Goal: Transaction & Acquisition: Register for event/course

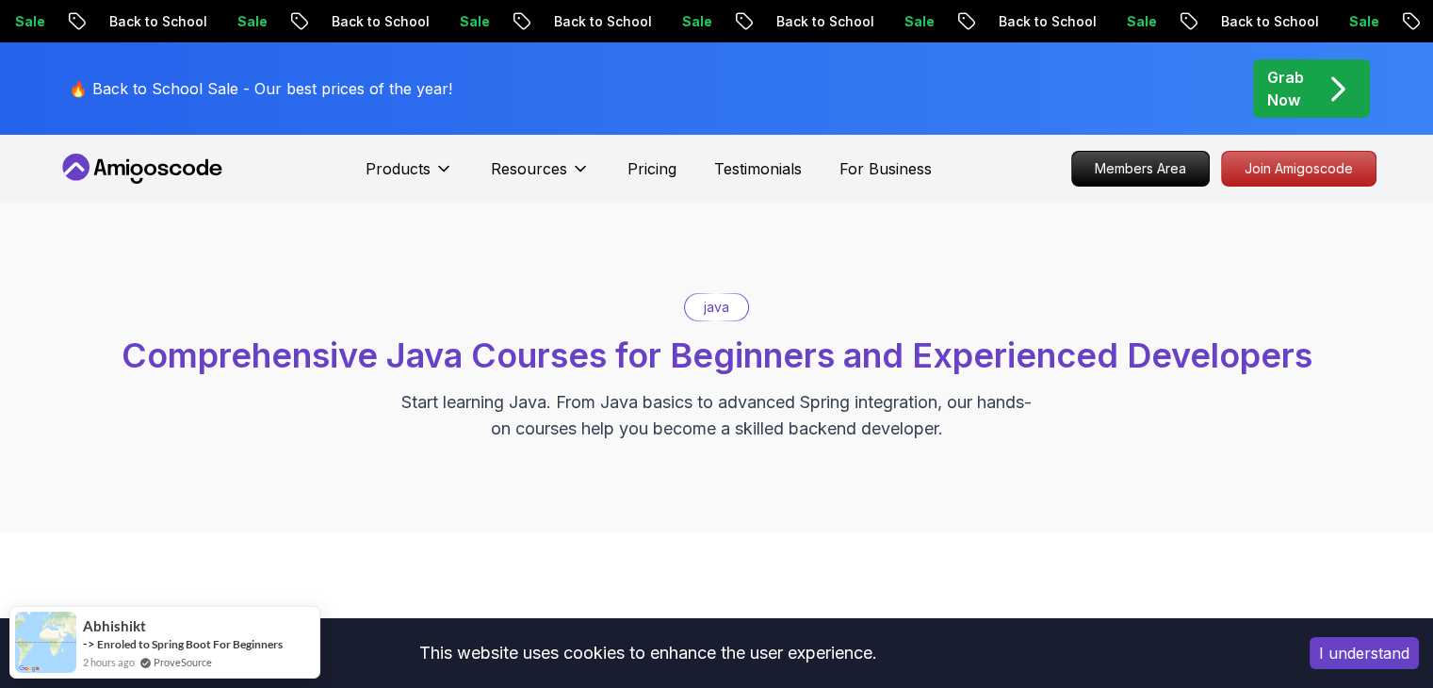
click at [716, 310] on p "java" at bounding box center [716, 307] width 25 height 19
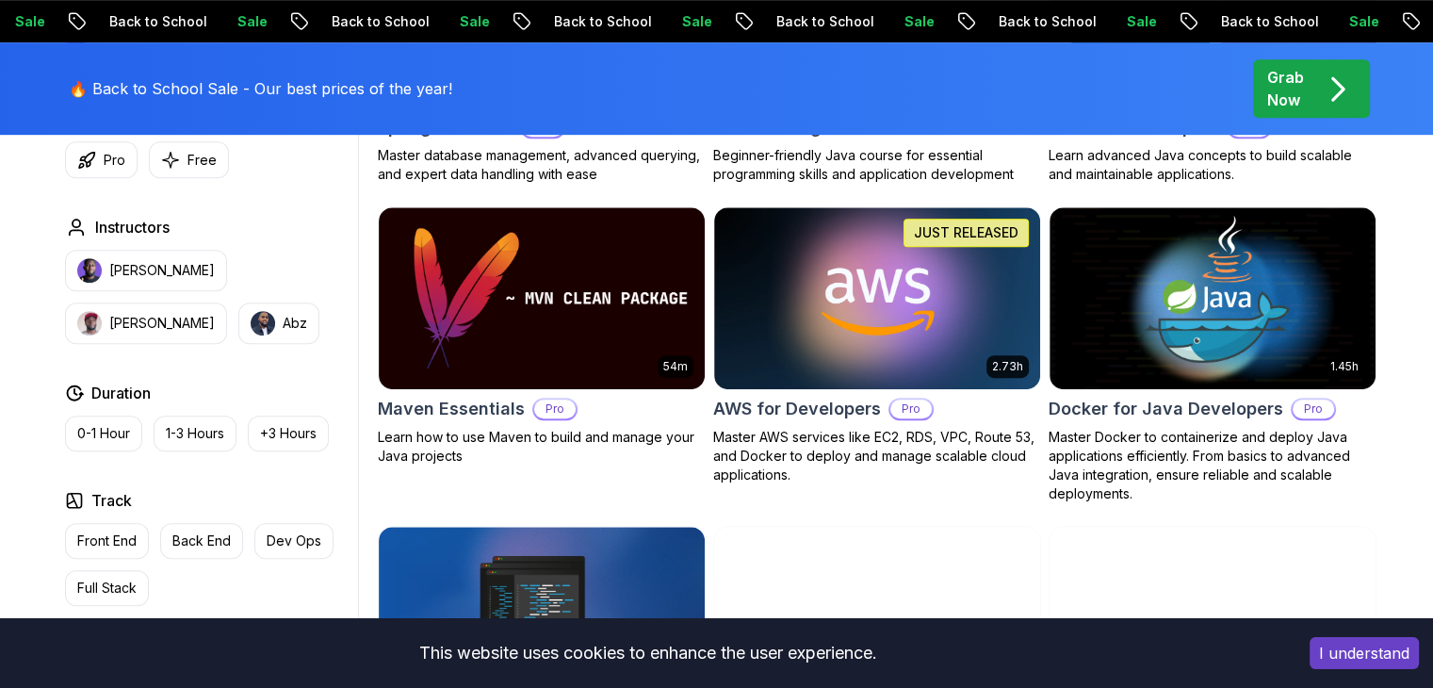
scroll to position [1094, 0]
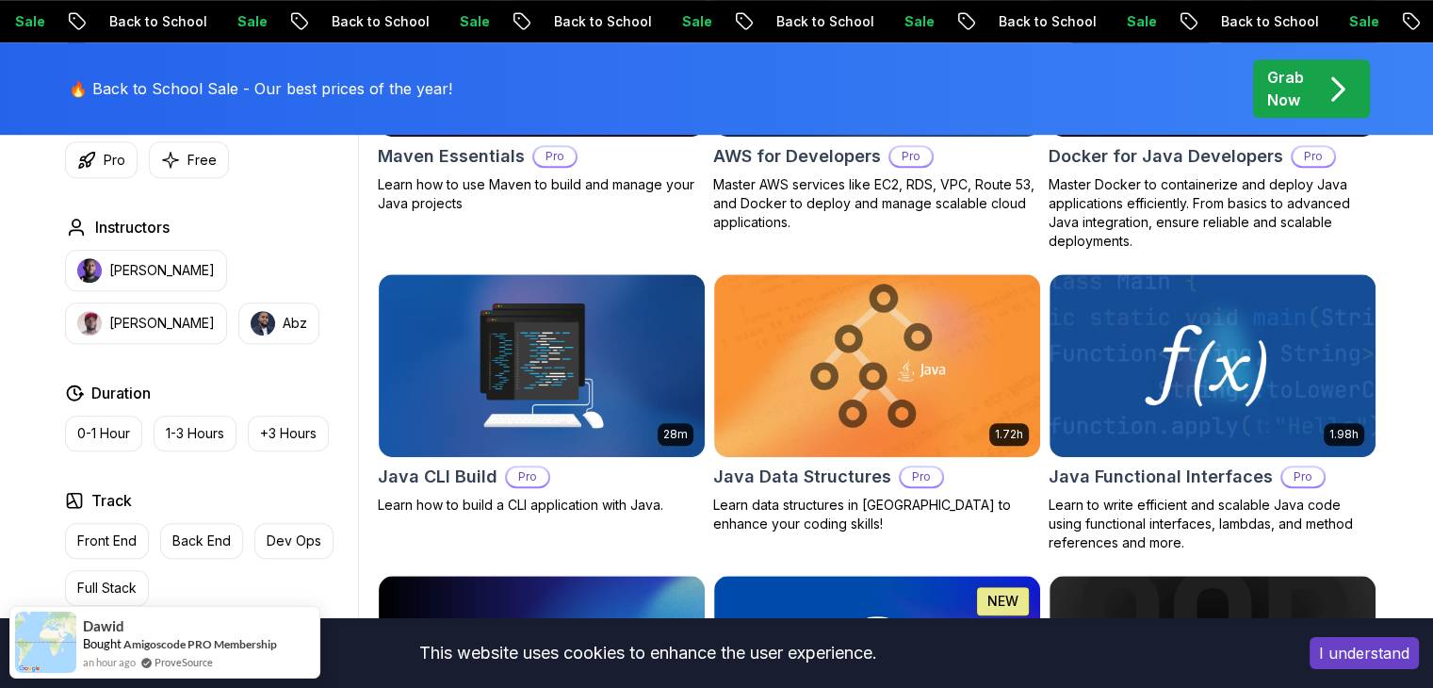
scroll to position [1334, 0]
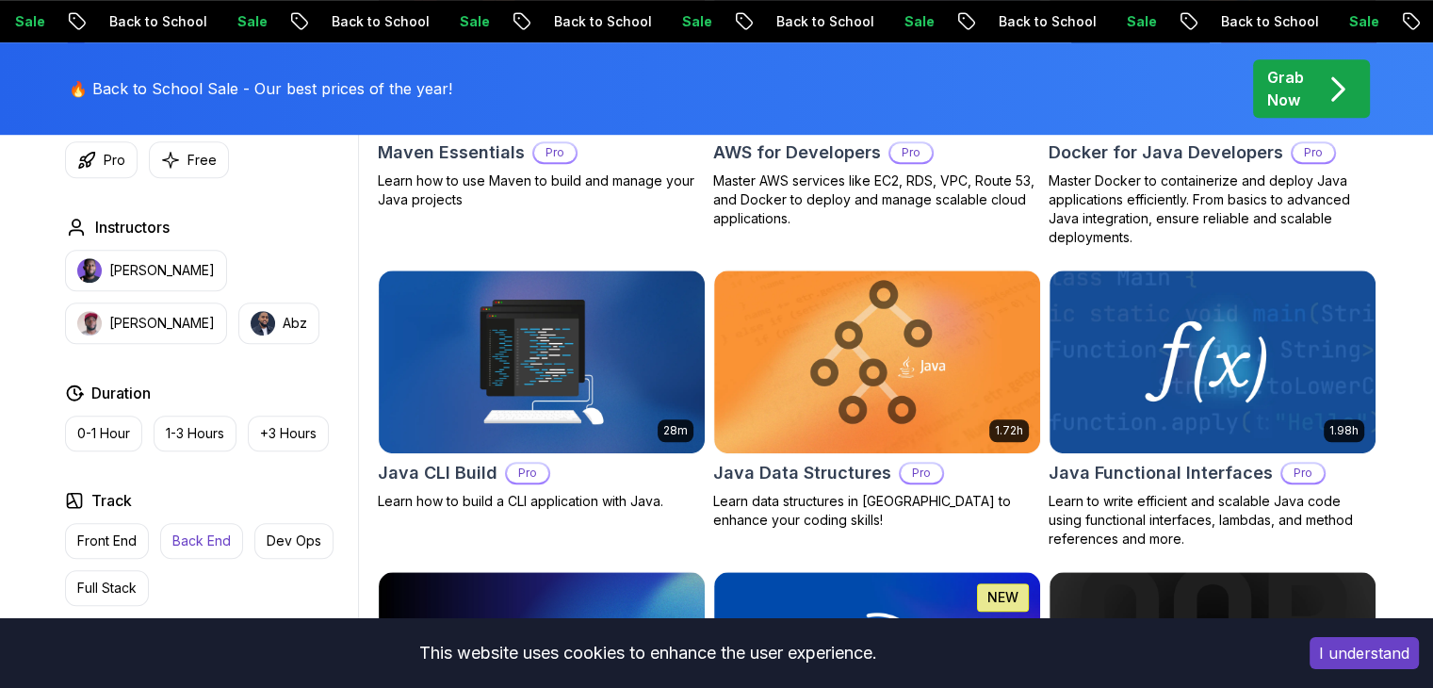
click at [202, 535] on p "Back End" at bounding box center [201, 540] width 58 height 19
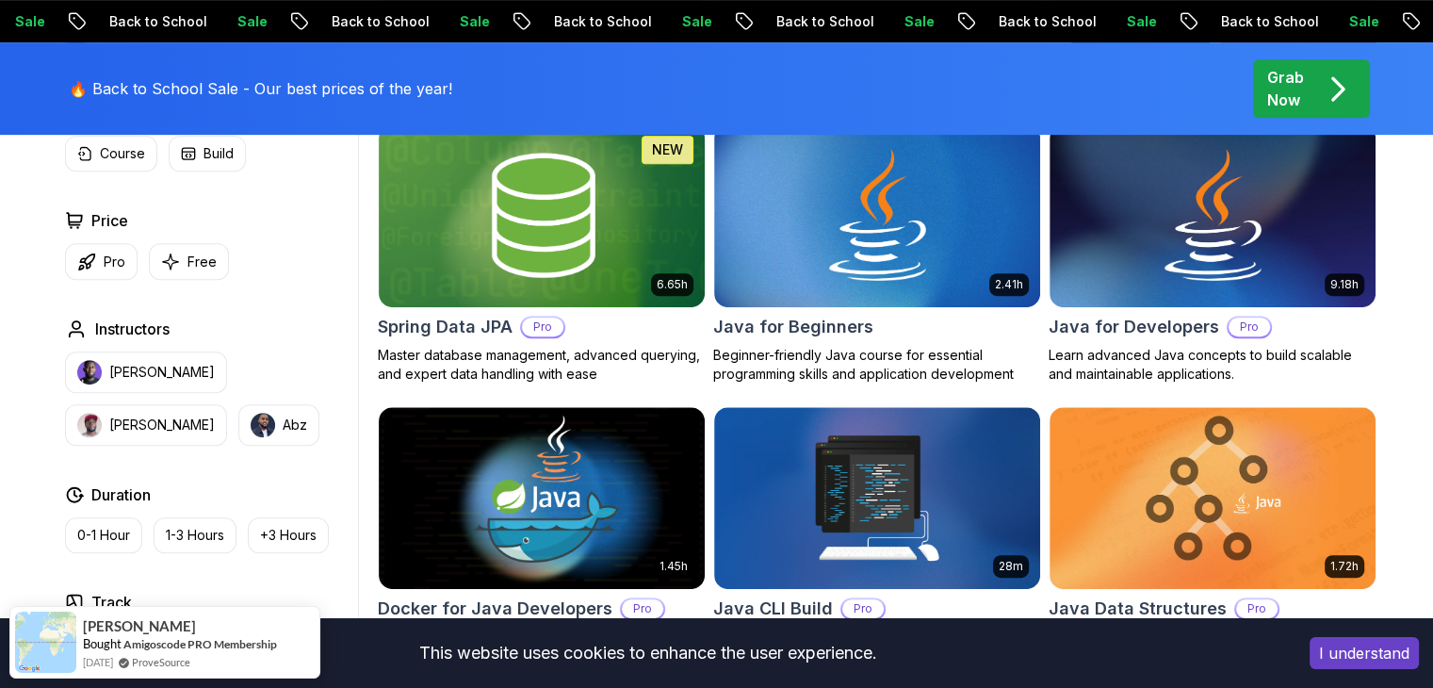
scroll to position [1021, 0]
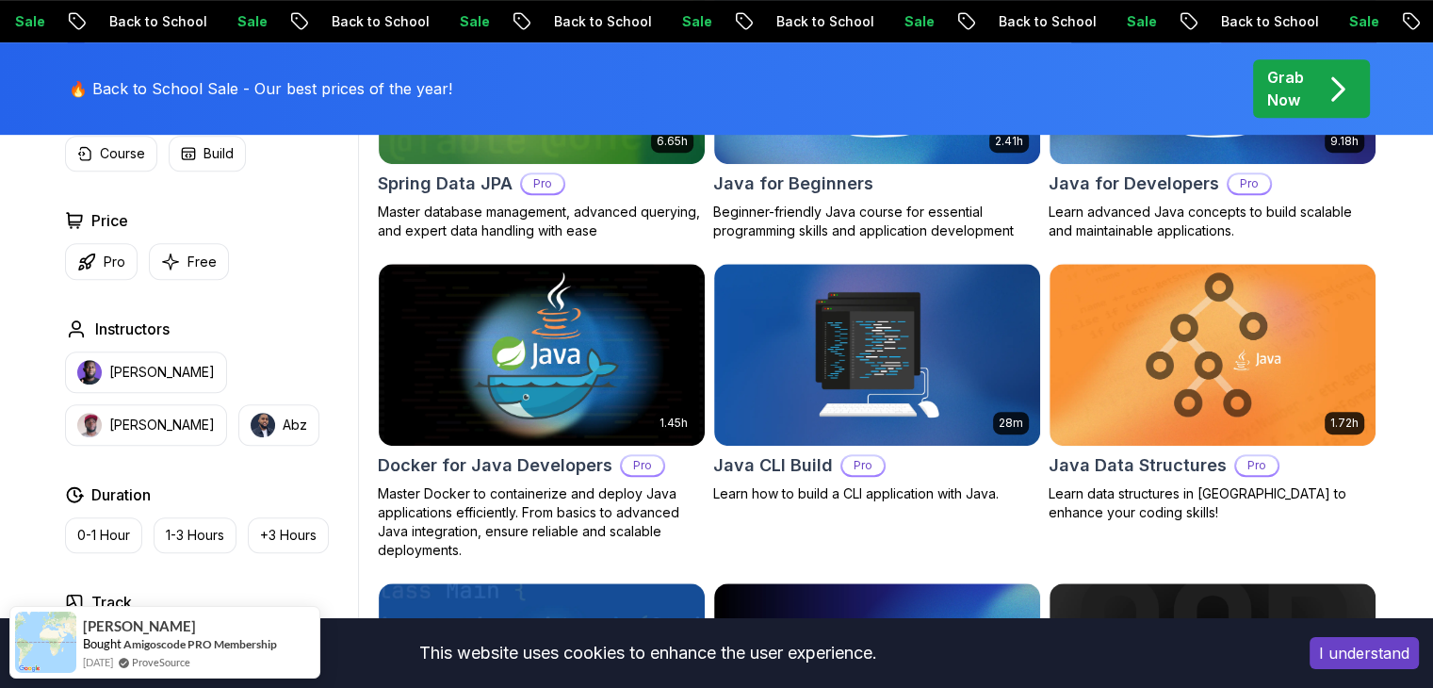
click at [1337, 649] on button "I understand" at bounding box center [1363, 653] width 109 height 32
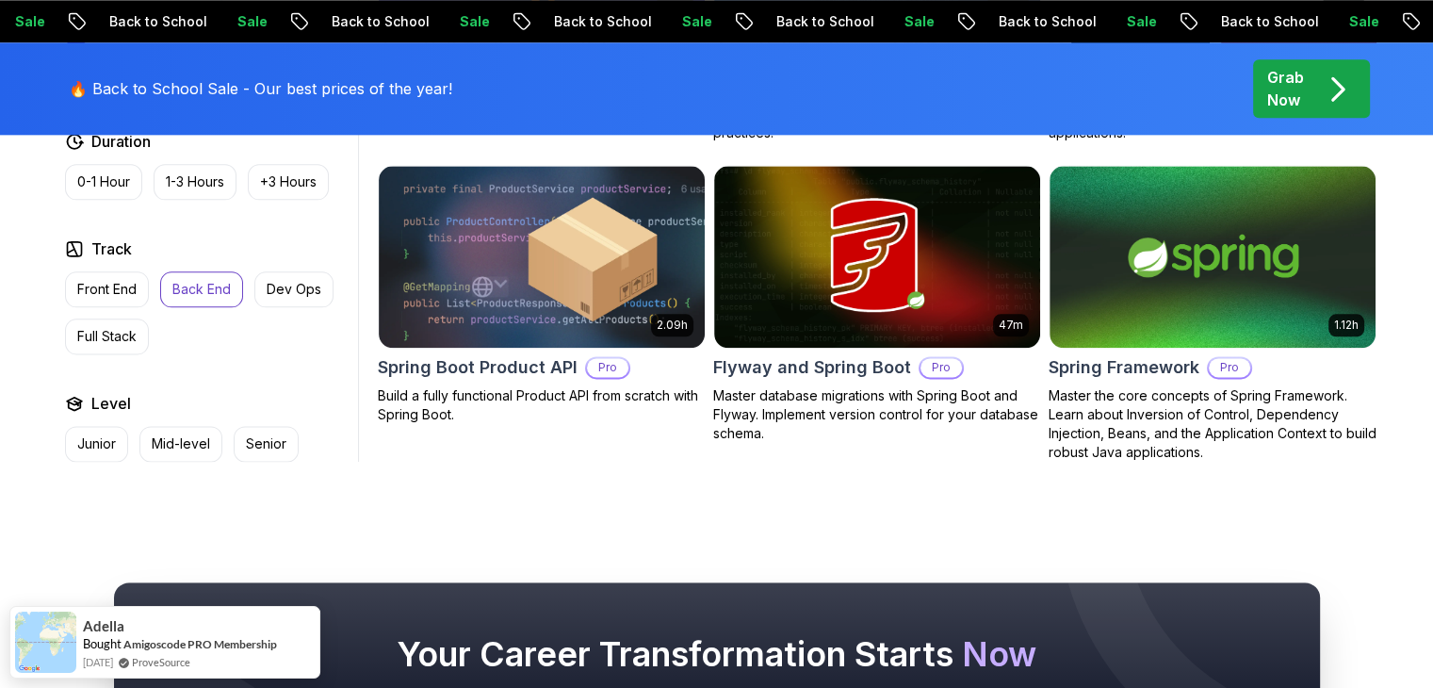
scroll to position [2308, 0]
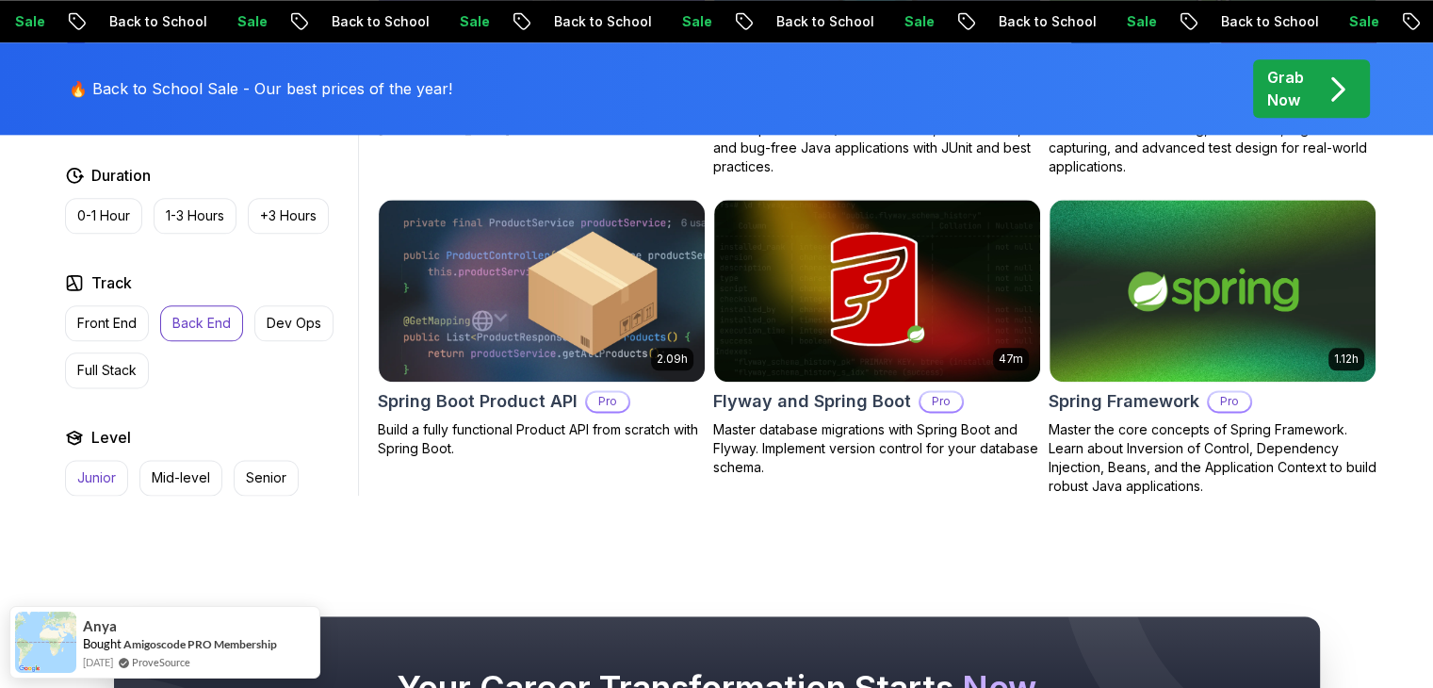
click at [98, 474] on p "Junior" at bounding box center [96, 477] width 39 height 19
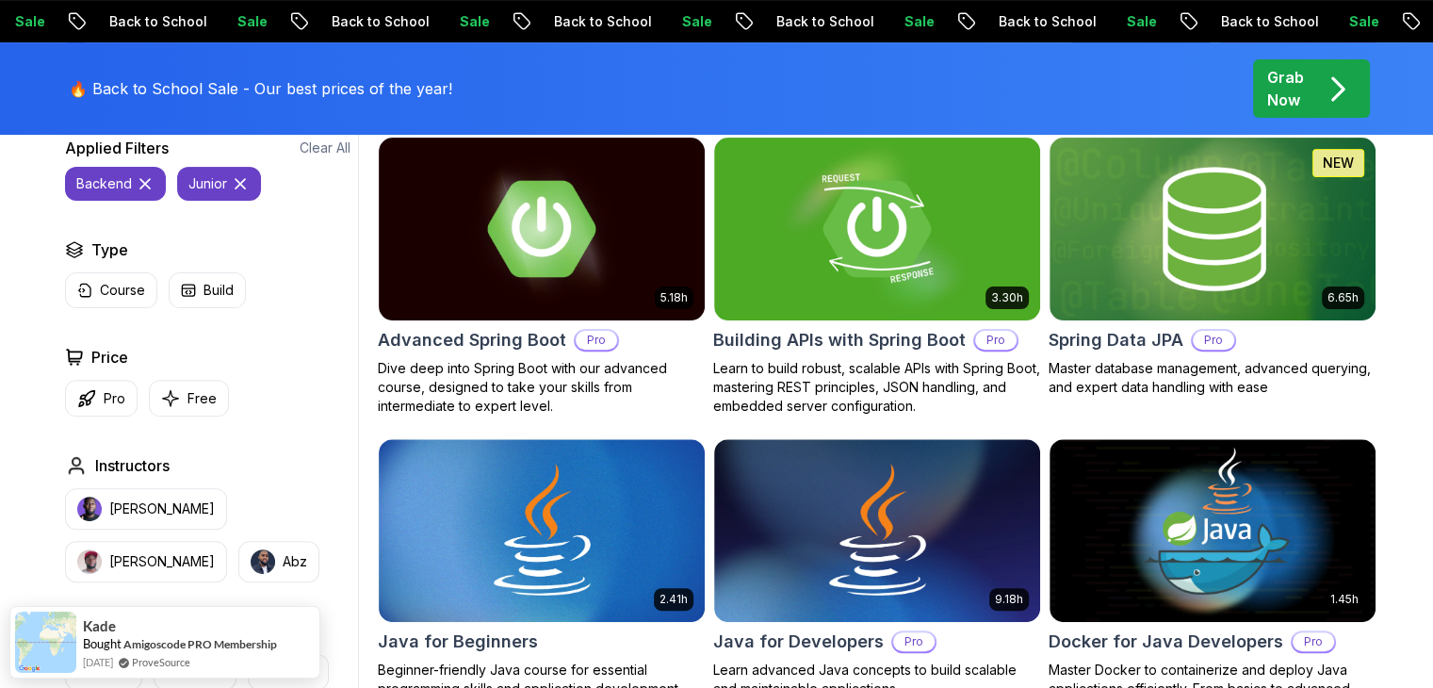
scroll to position [529, 0]
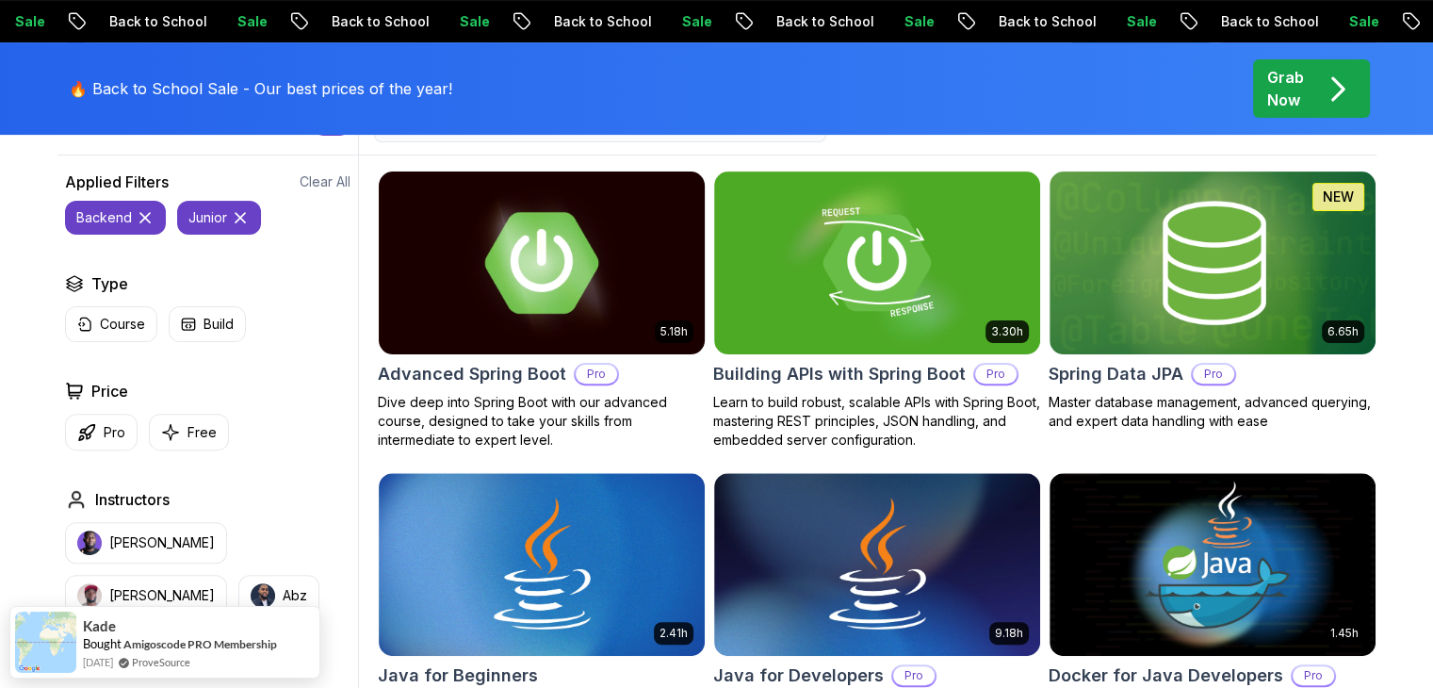
click at [507, 294] on img at bounding box center [541, 262] width 342 height 191
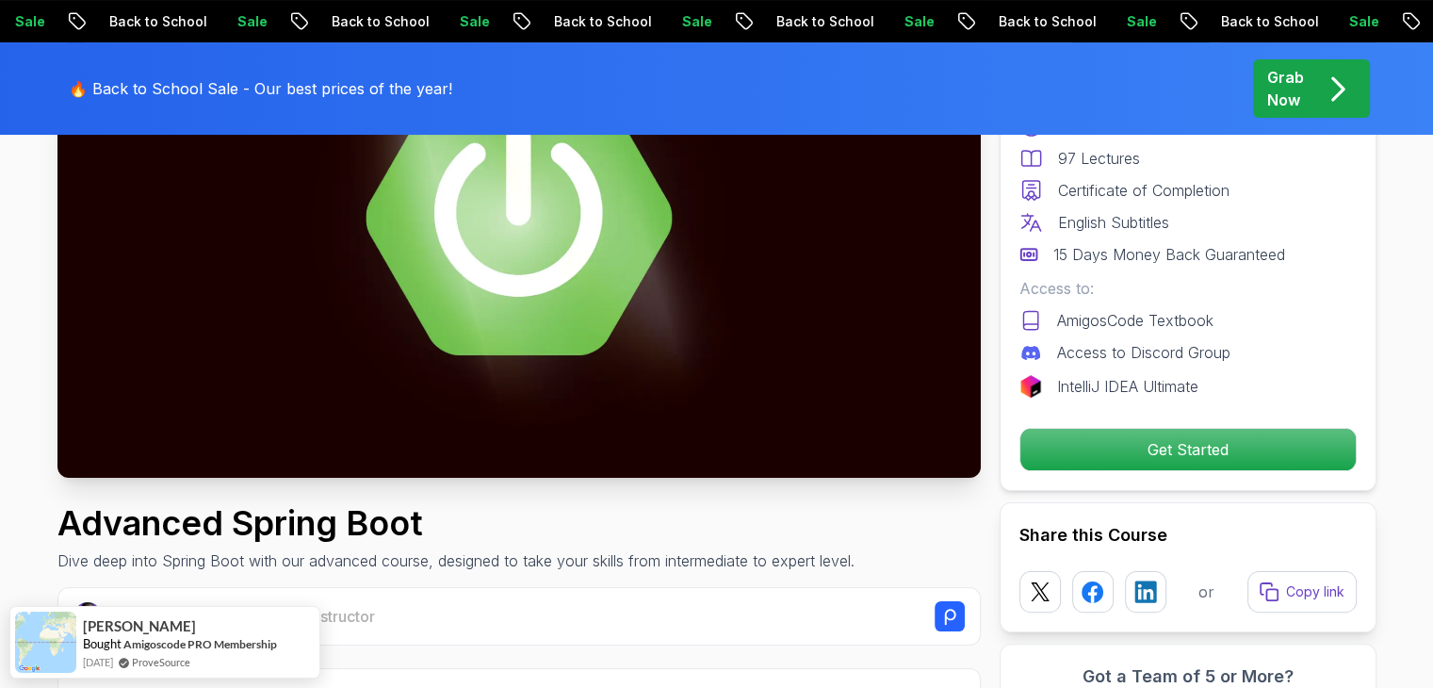
scroll to position [290, 0]
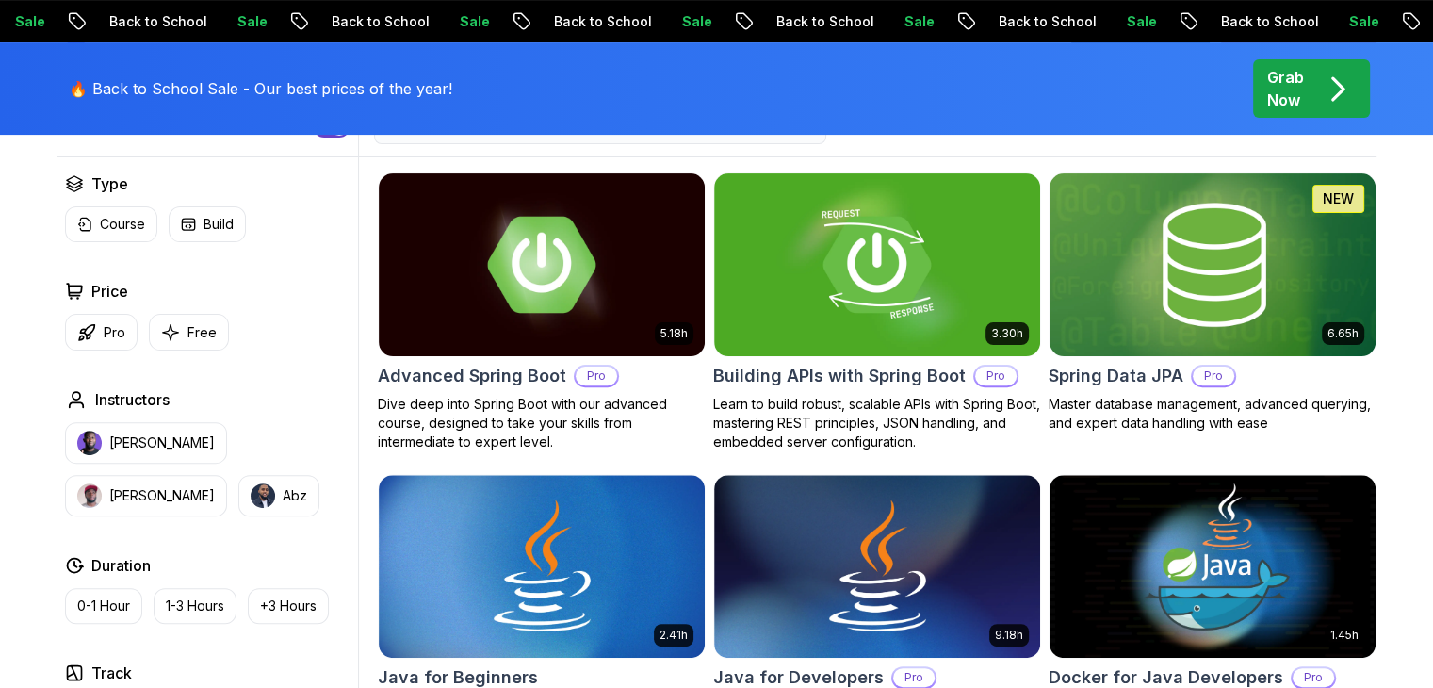
scroll to position [529, 0]
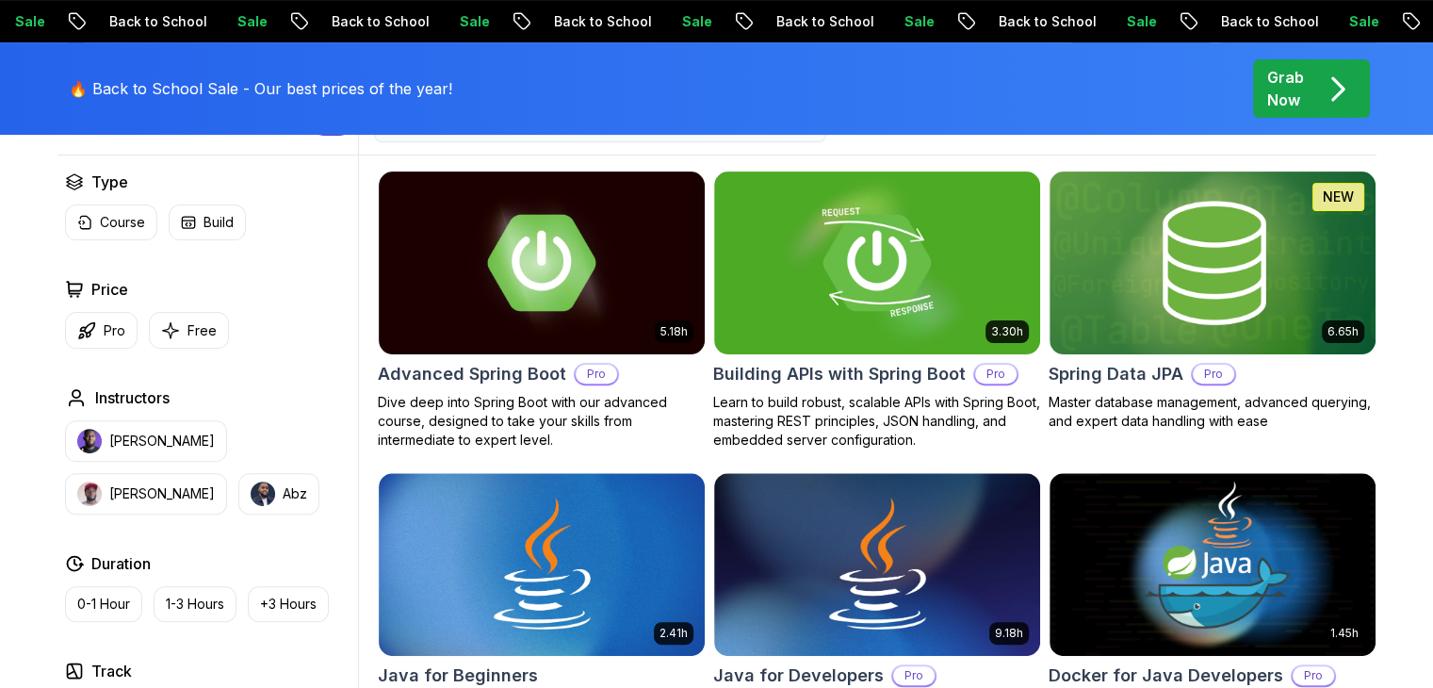
click at [1288, 96] on p "Grab Now" at bounding box center [1285, 88] width 37 height 45
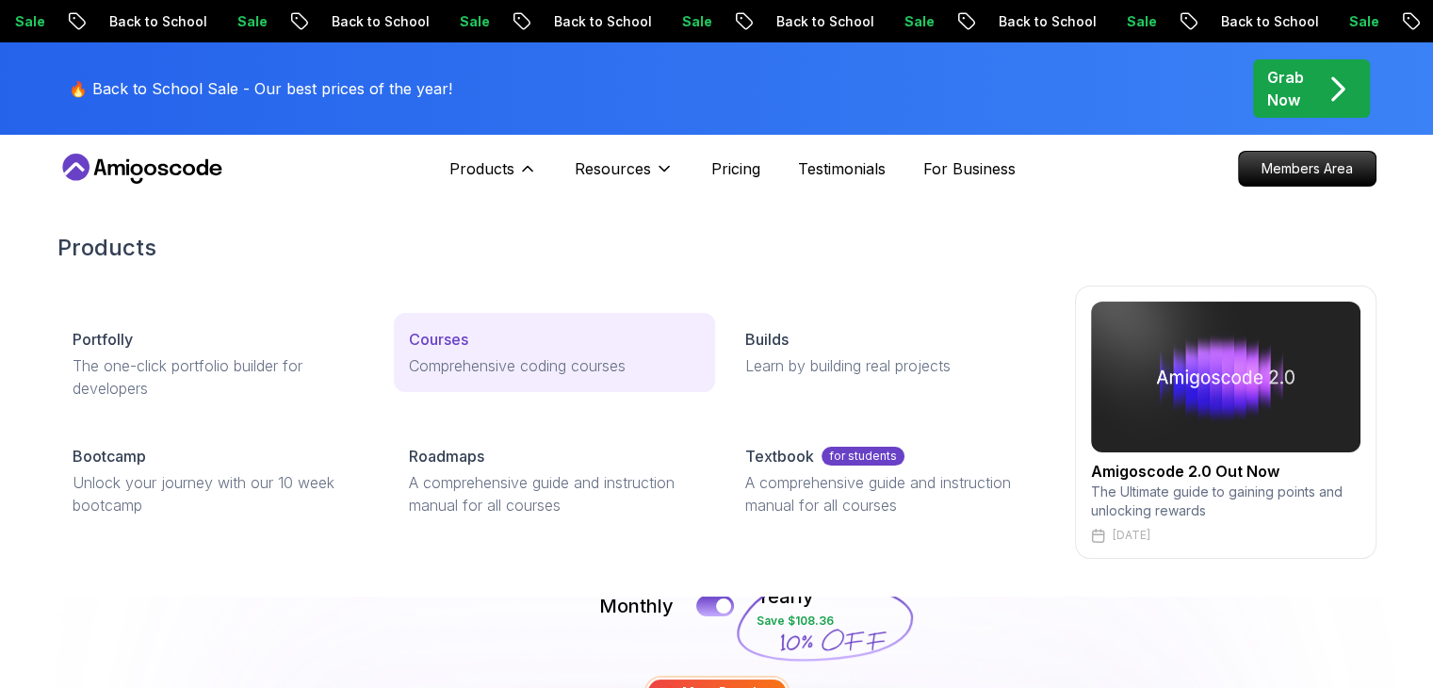
click at [427, 364] on p "Comprehensive coding courses" at bounding box center [554, 365] width 291 height 23
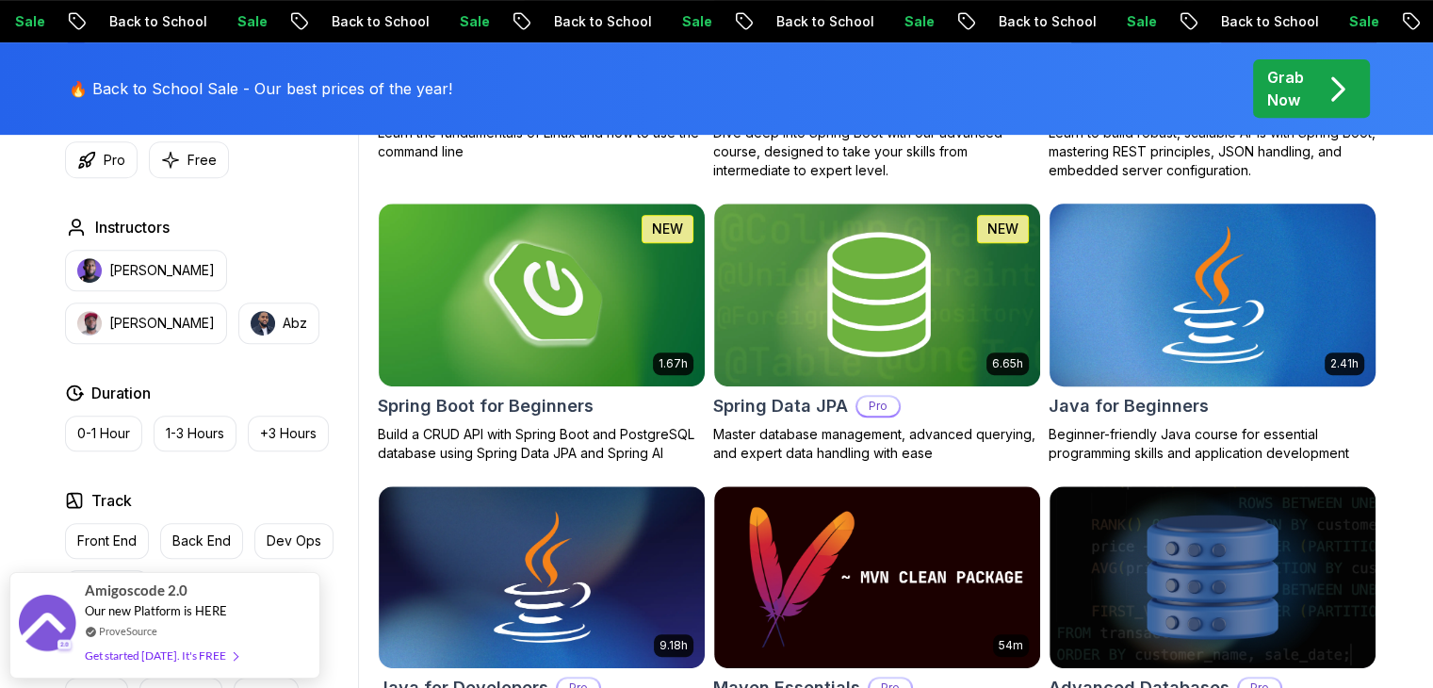
scroll to position [825, 0]
click at [595, 291] on img at bounding box center [541, 294] width 342 height 191
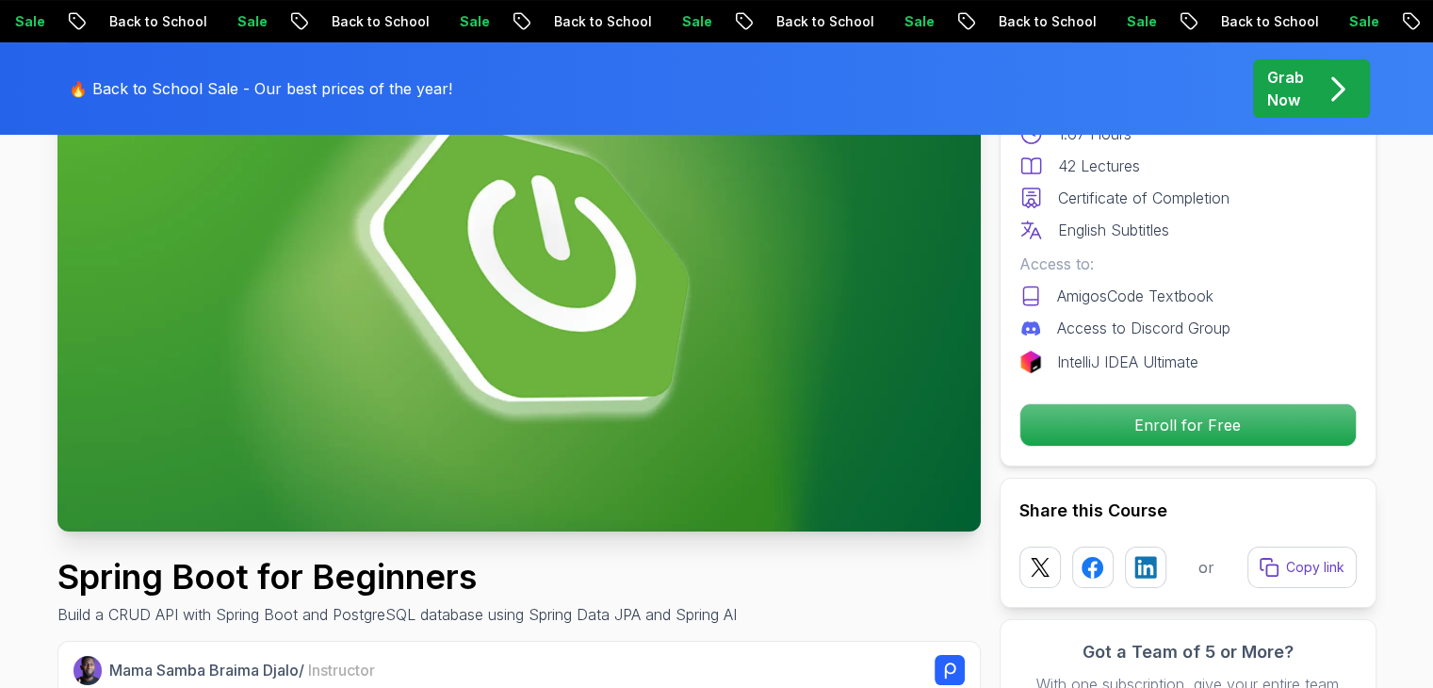
scroll to position [238, 0]
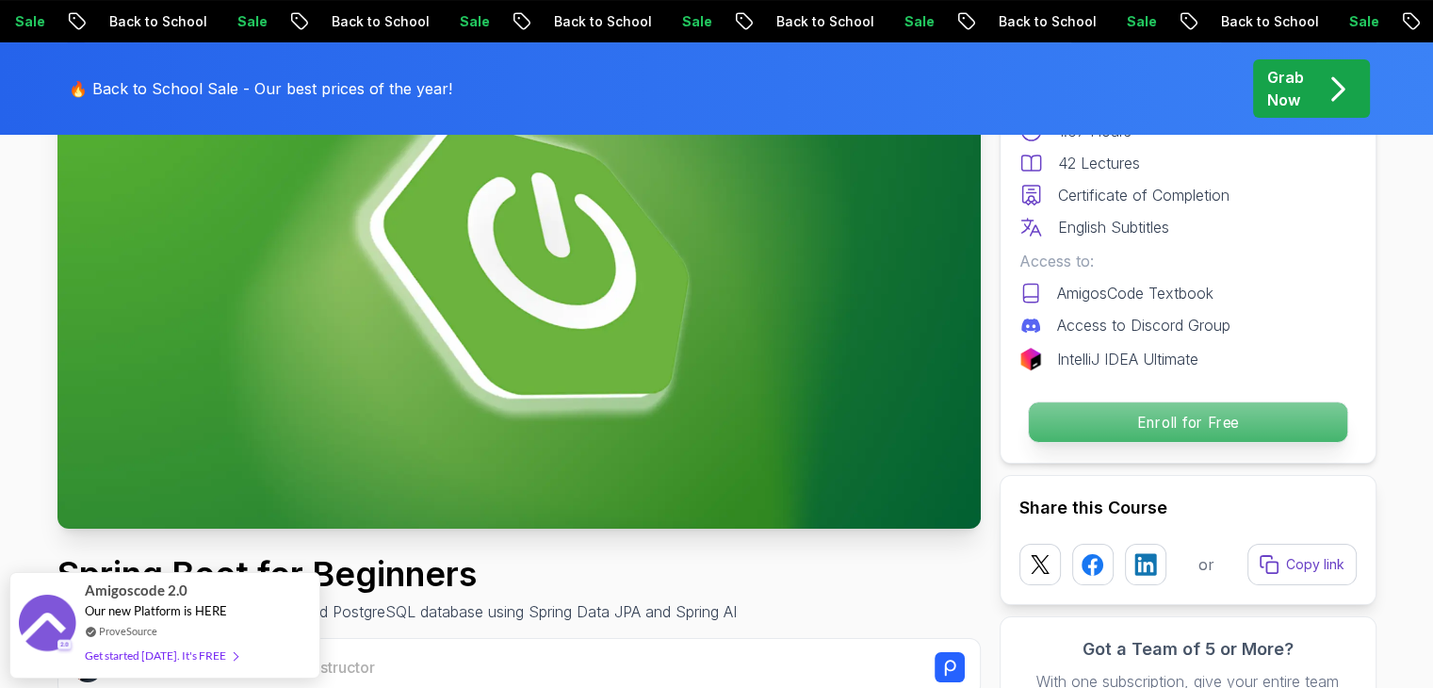
click at [1092, 420] on p "Enroll for Free" at bounding box center [1187, 422] width 318 height 40
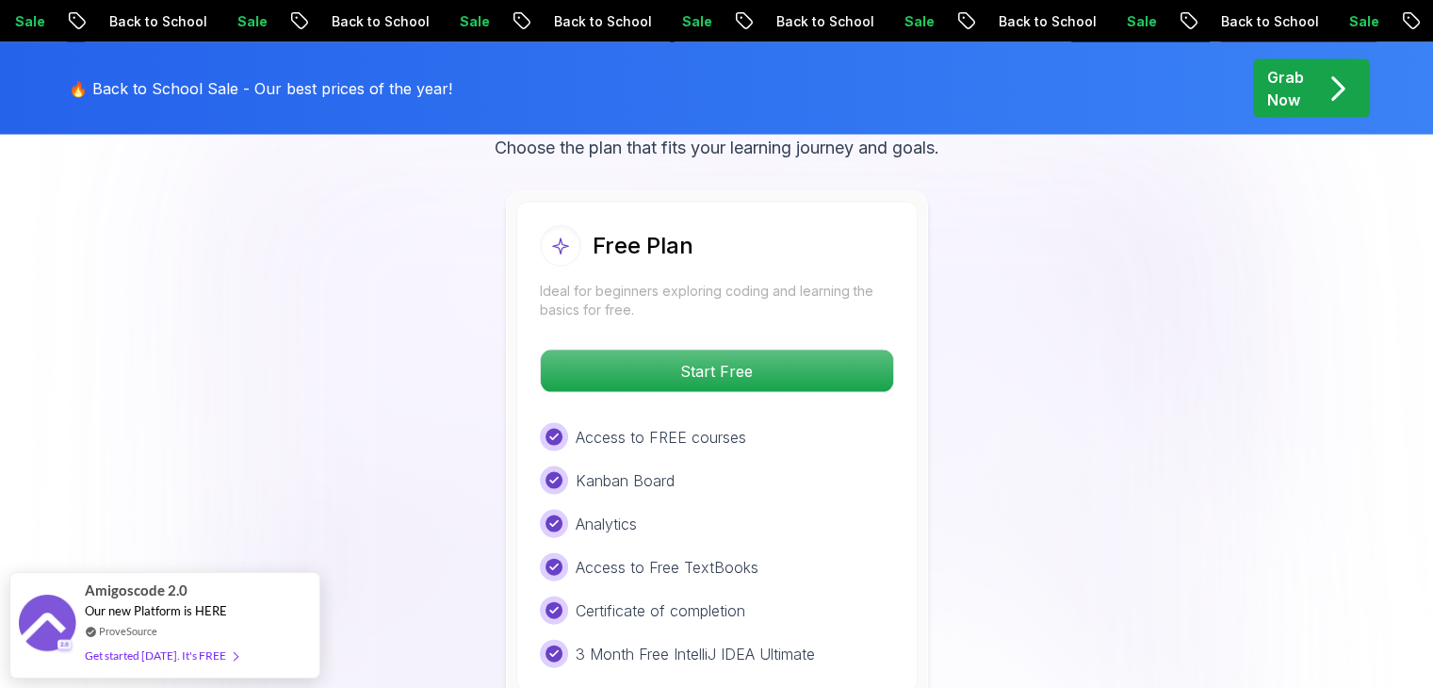
scroll to position [3979, 0]
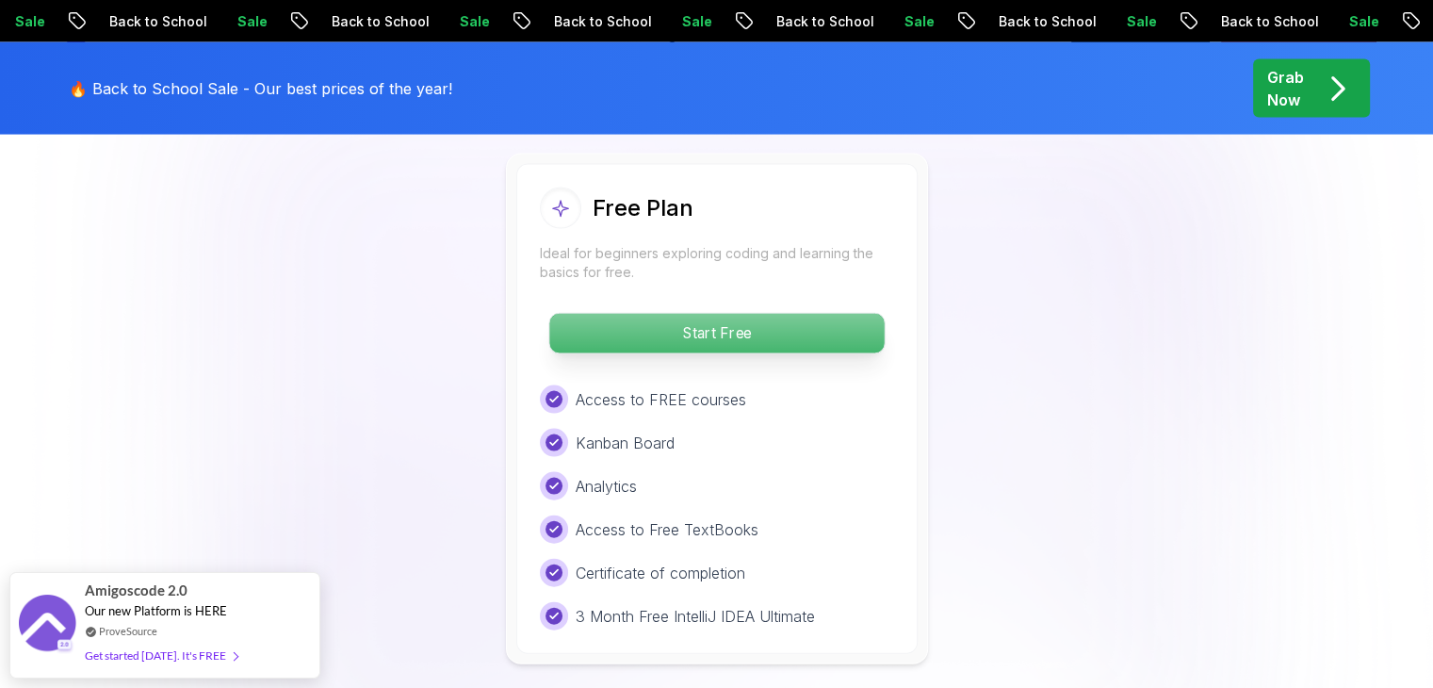
click at [779, 314] on p "Start Free" at bounding box center [716, 334] width 334 height 40
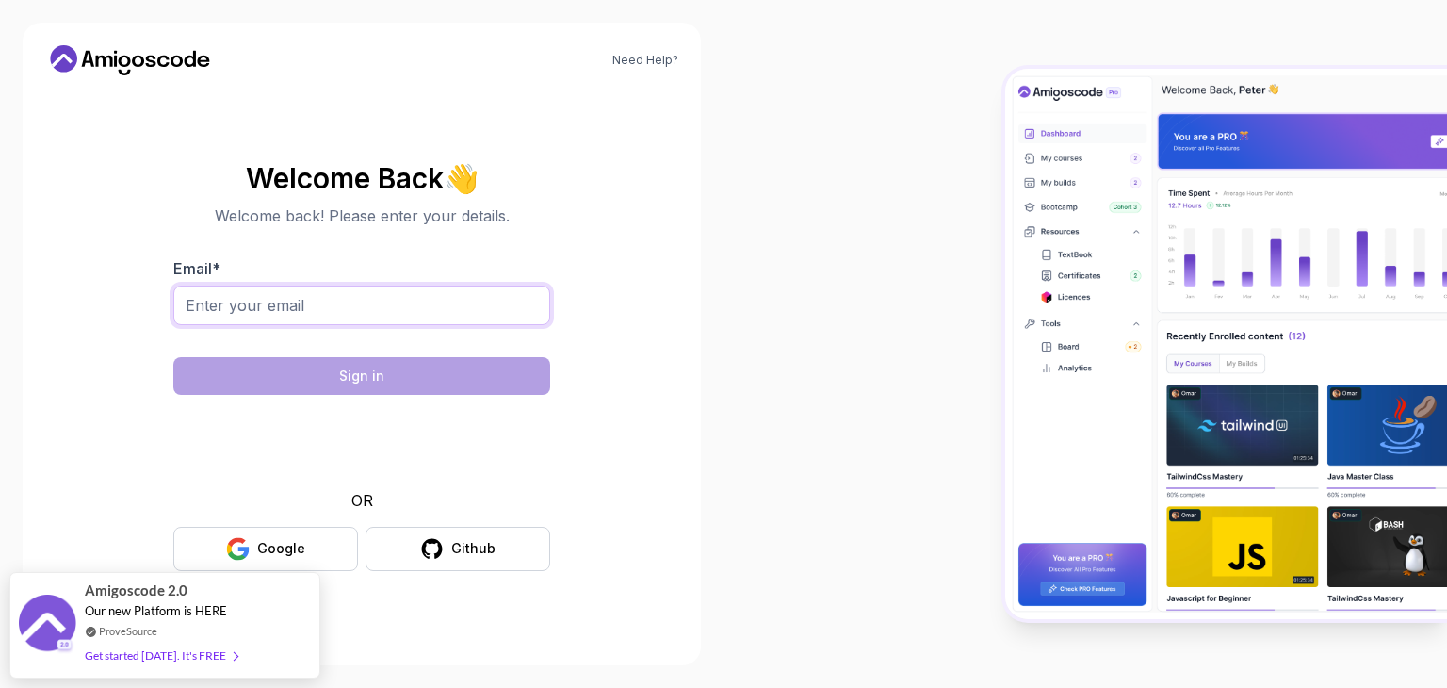
click at [456, 301] on input "Email *" at bounding box center [361, 305] width 377 height 40
type input "[EMAIL_ADDRESS][DOMAIN_NAME]"
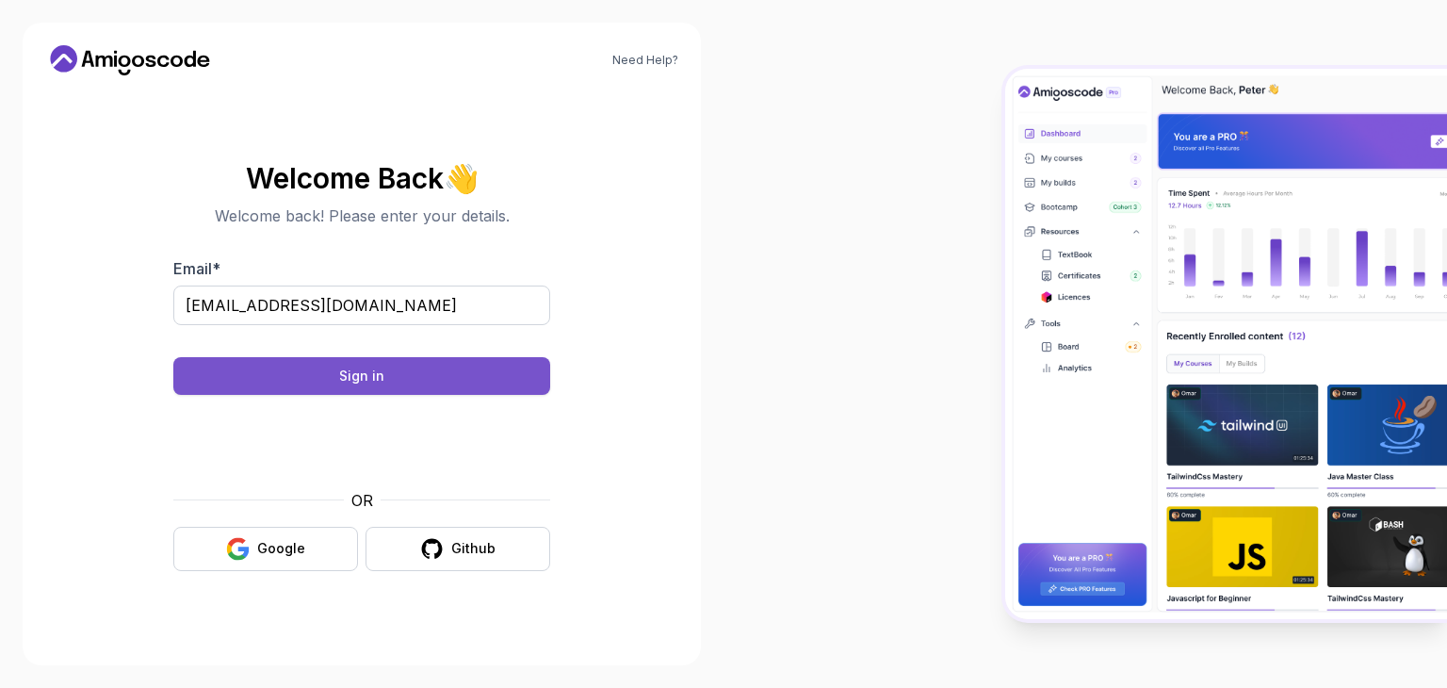
click at [397, 366] on button "Sign in" at bounding box center [361, 376] width 377 height 38
